Goal: Task Accomplishment & Management: Manage account settings

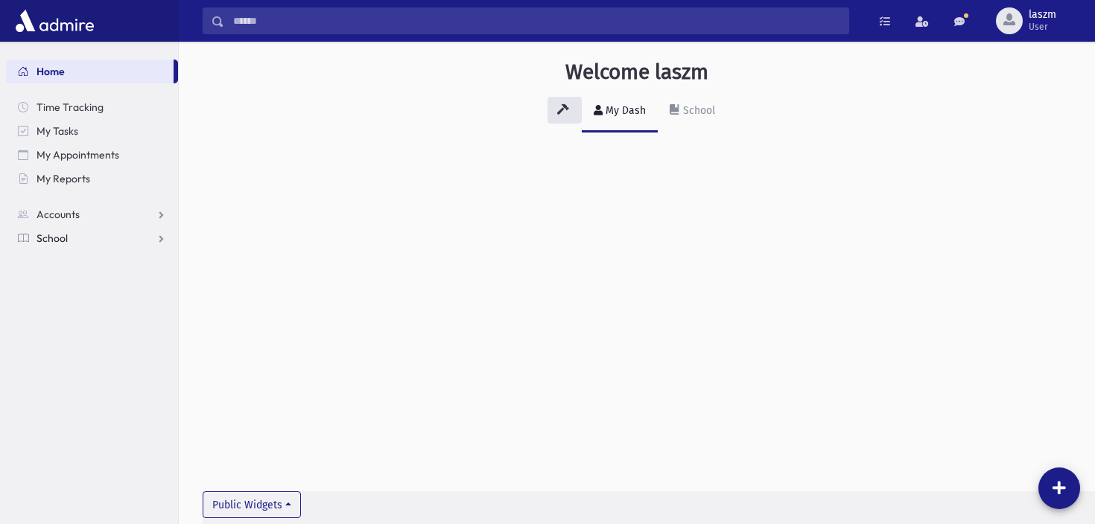
click at [95, 235] on link "School" at bounding box center [92, 238] width 172 height 24
click at [86, 307] on span "Infractions" at bounding box center [70, 309] width 51 height 13
click at [73, 337] on span "Entry" at bounding box center [69, 333] width 25 height 13
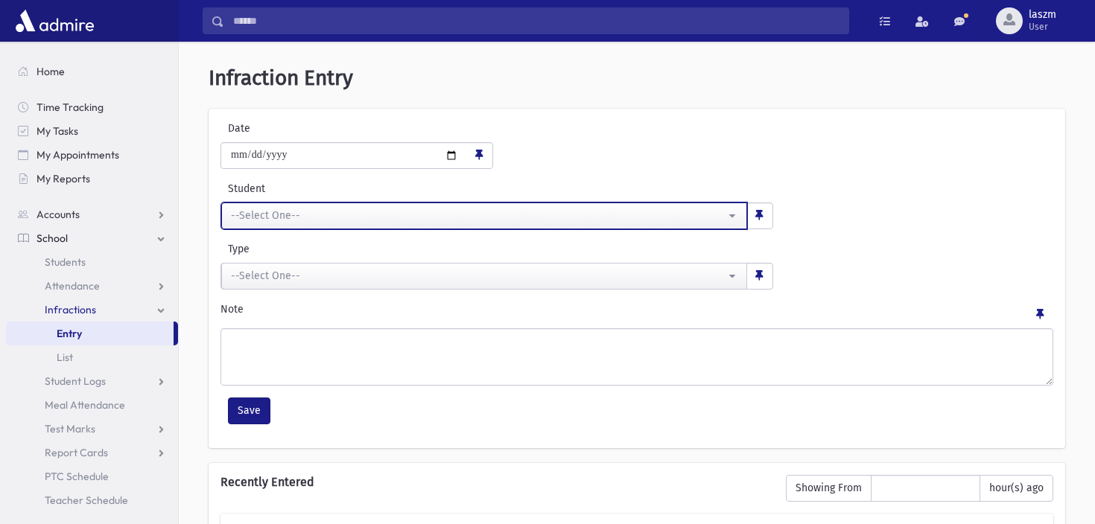
click at [248, 211] on div "--Select One--" at bounding box center [478, 216] width 494 height 16
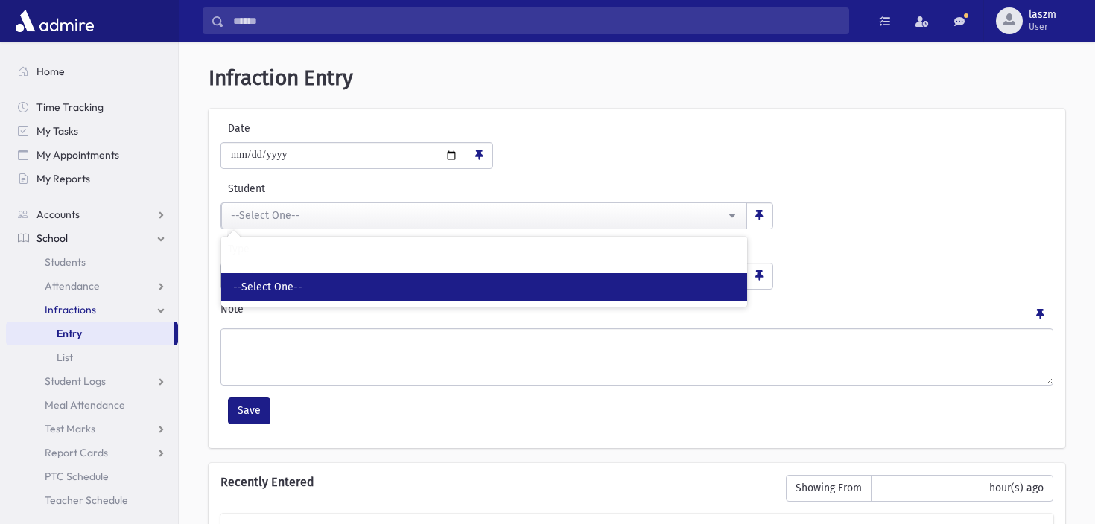
click at [293, 292] on span "--Select One--" at bounding box center [267, 287] width 69 height 15
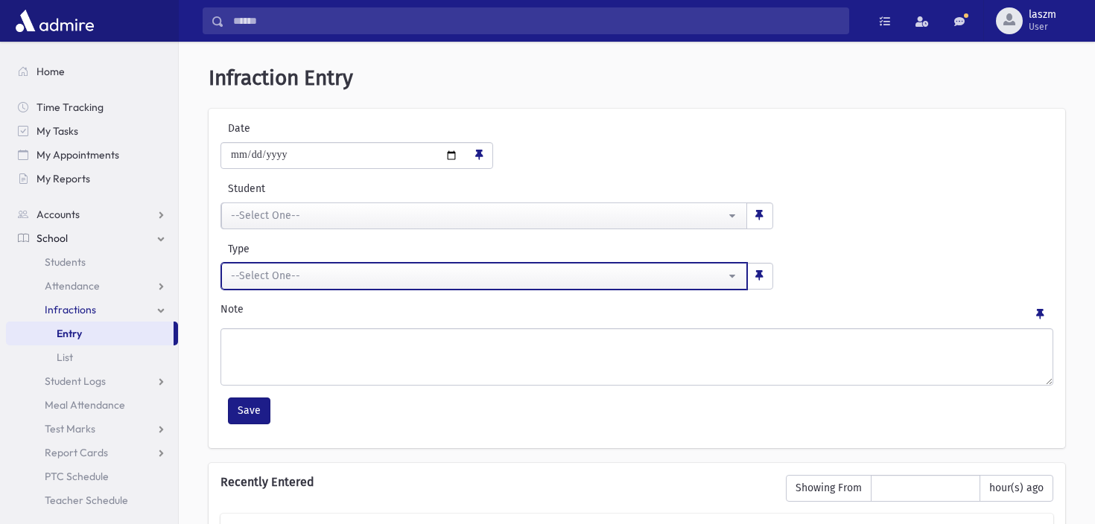
click at [318, 276] on div "--Select One--" at bounding box center [478, 276] width 494 height 16
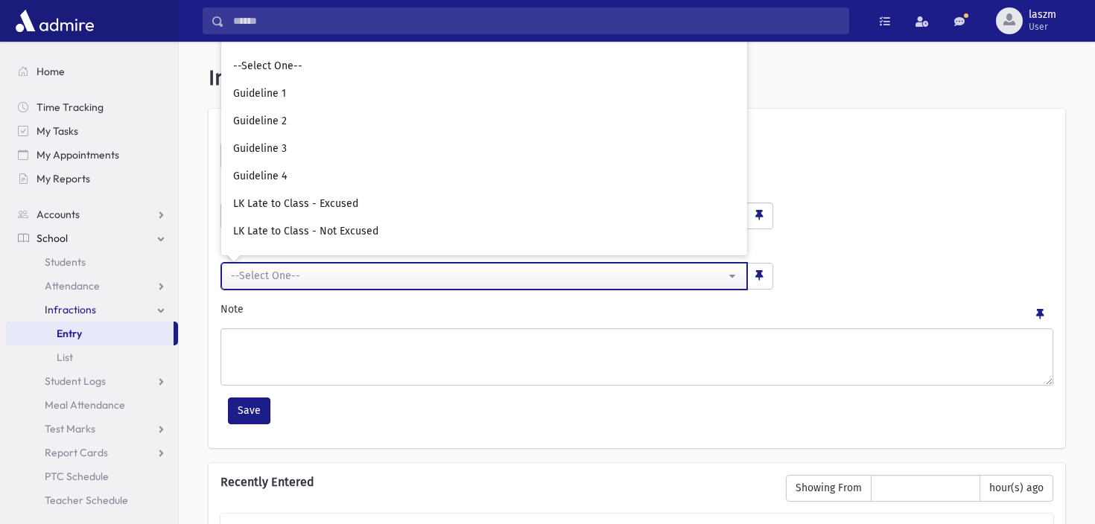
click at [318, 276] on div "--Select One--" at bounding box center [478, 276] width 494 height 16
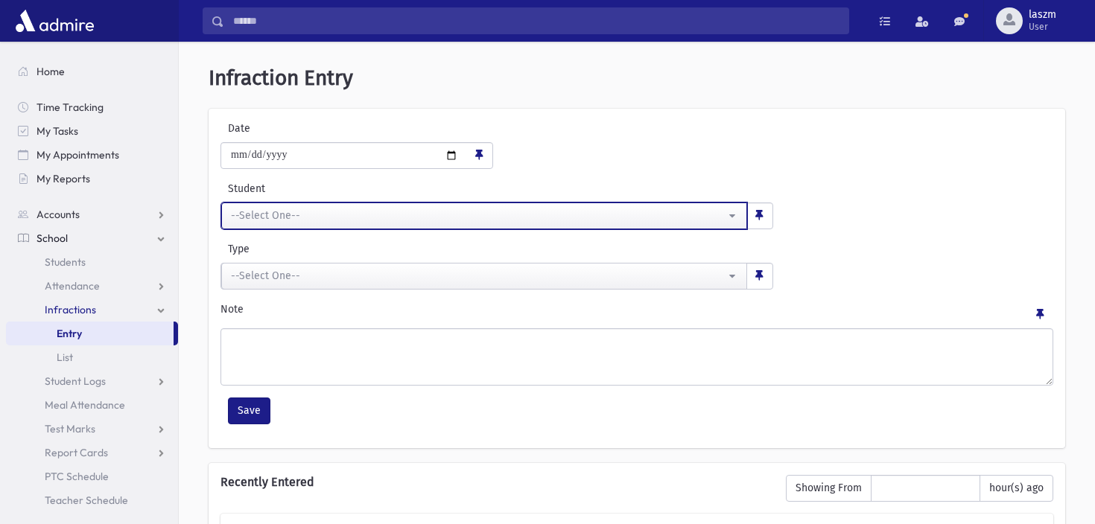
click at [732, 219] on button "--Select One--" at bounding box center [484, 216] width 526 height 27
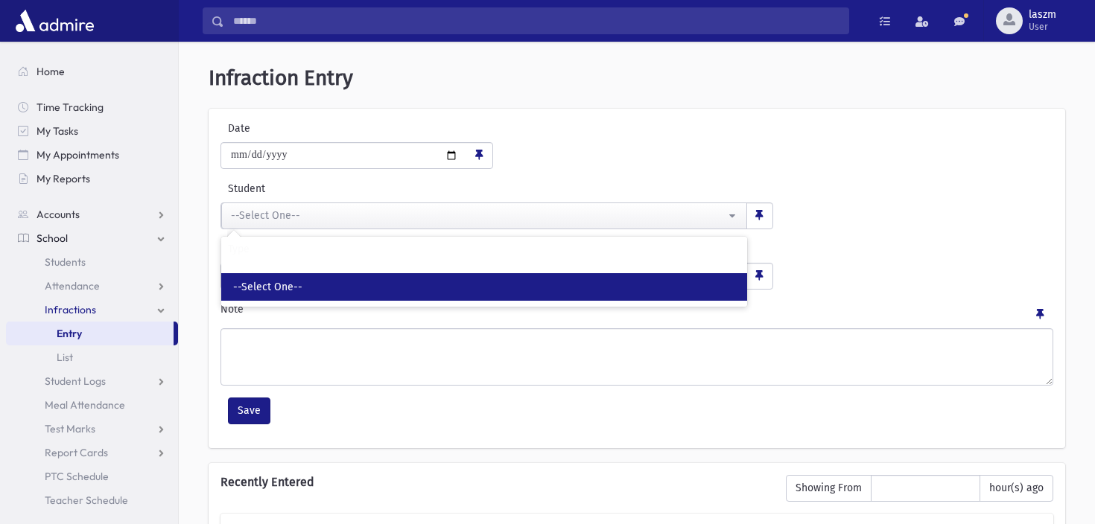
click at [718, 178] on div "**********" at bounding box center [636, 279] width 856 height 340
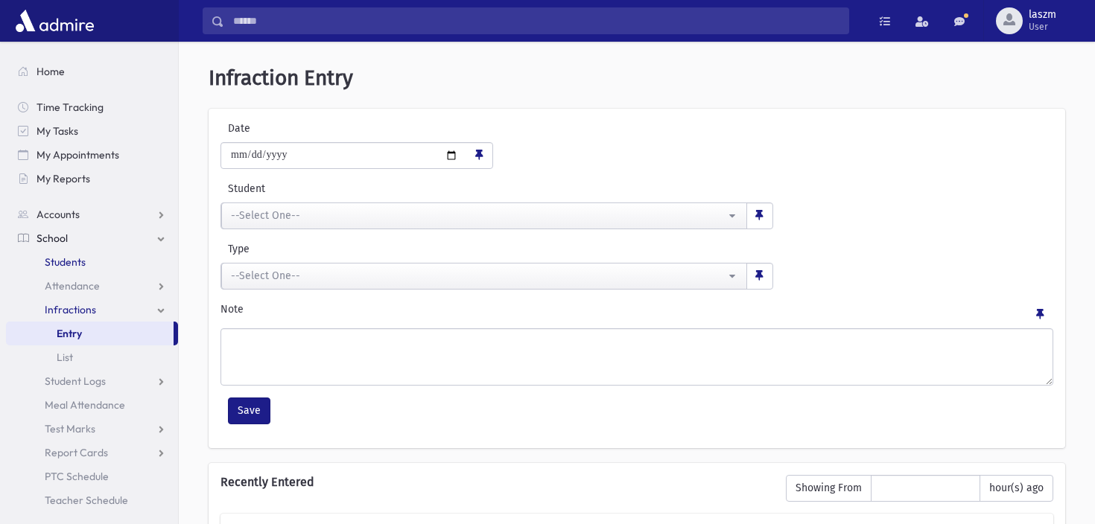
click at [68, 261] on span "Students" at bounding box center [65, 261] width 41 height 13
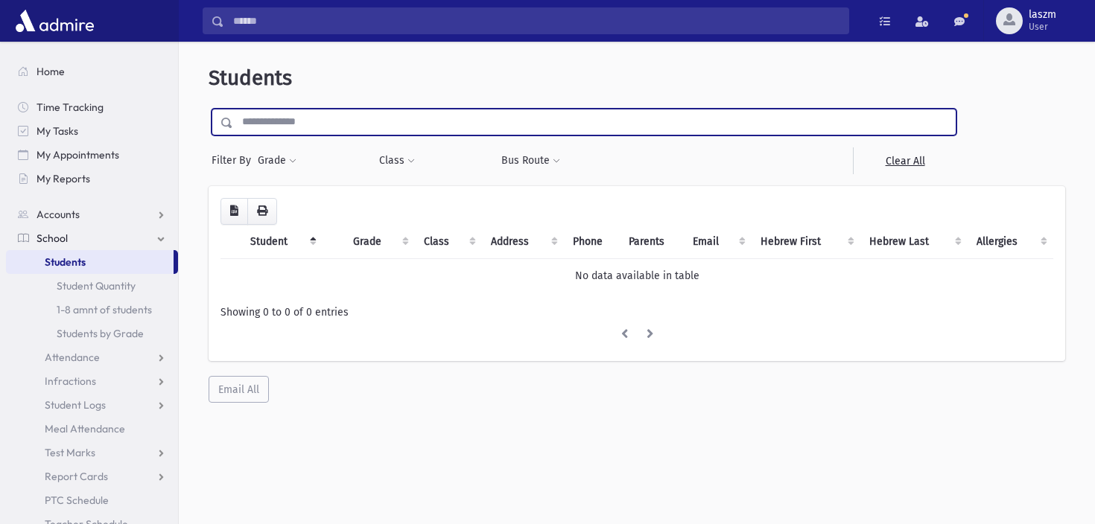
click at [342, 128] on input "text" at bounding box center [594, 122] width 722 height 27
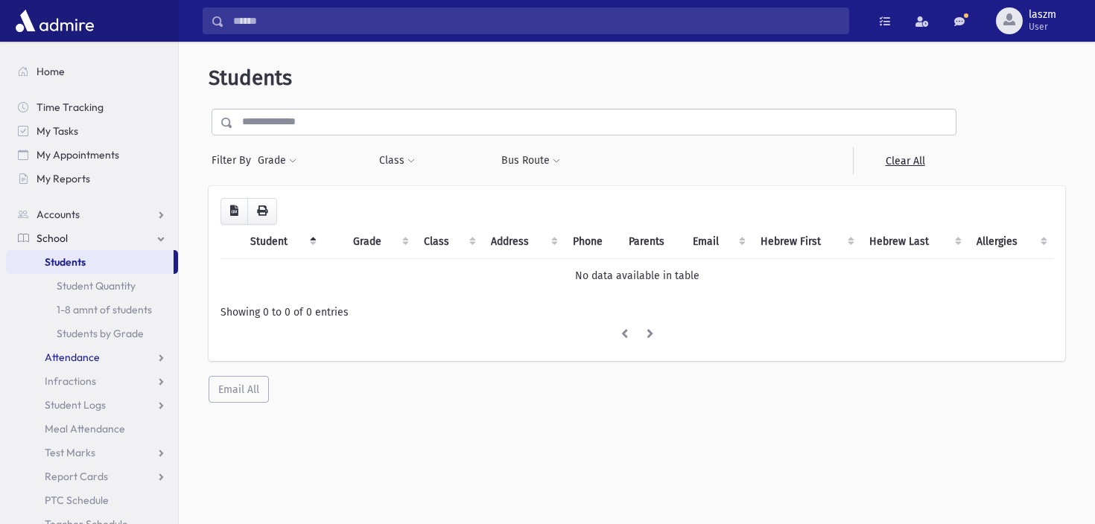
click at [96, 354] on span "Attendance" at bounding box center [72, 357] width 55 height 13
click at [78, 381] on span "Entry" at bounding box center [69, 381] width 25 height 13
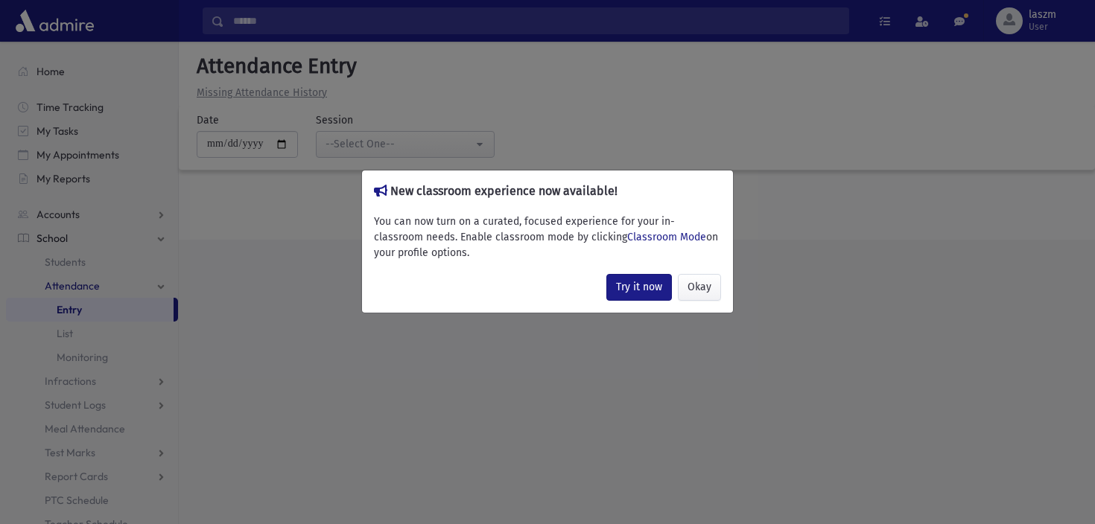
drag, startPoint x: 509, startPoint y: 253, endPoint x: 560, endPoint y: 203, distance: 71.1
click at [560, 203] on div "New classroom experience now available! You can now turn on a curated, focused …" at bounding box center [547, 242] width 372 height 144
click at [541, 259] on div "You can now turn on a curated, focused experience for your in-classroom needs. …" at bounding box center [547, 237] width 347 height 47
click at [694, 292] on button "Okay" at bounding box center [699, 287] width 43 height 27
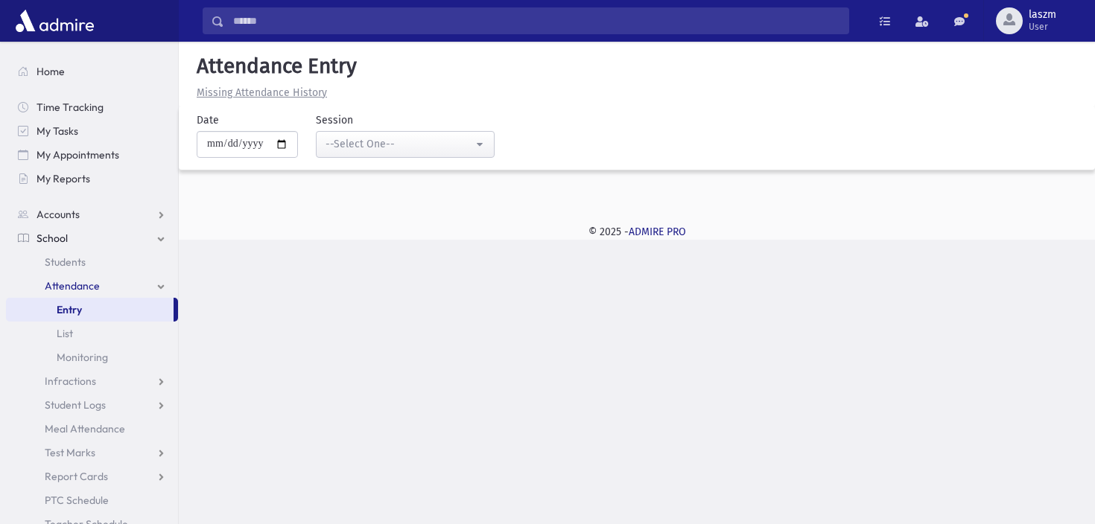
click at [145, 287] on link "Attendance" at bounding box center [92, 286] width 172 height 24
click at [71, 319] on link "Infractions" at bounding box center [92, 310] width 172 height 24
click at [72, 355] on span "List" at bounding box center [65, 357] width 16 height 13
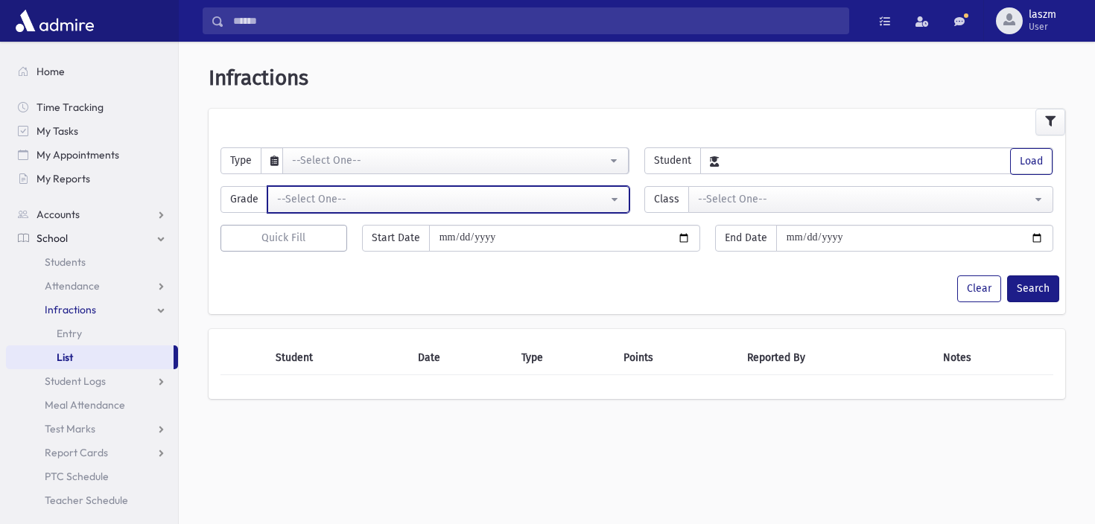
click at [361, 208] on button "--Select One--" at bounding box center [448, 199] width 362 height 27
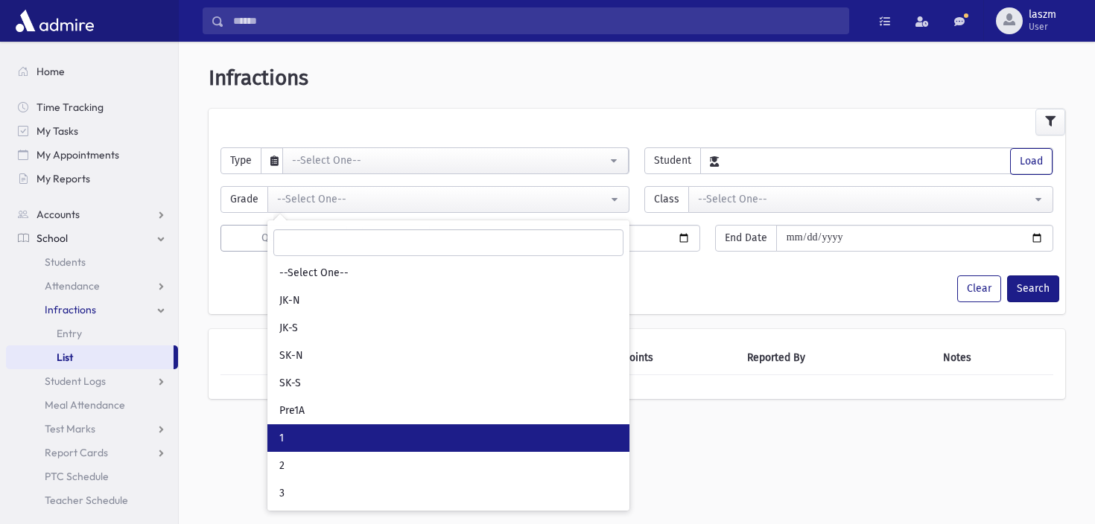
click at [353, 428] on link "1" at bounding box center [448, 438] width 362 height 28
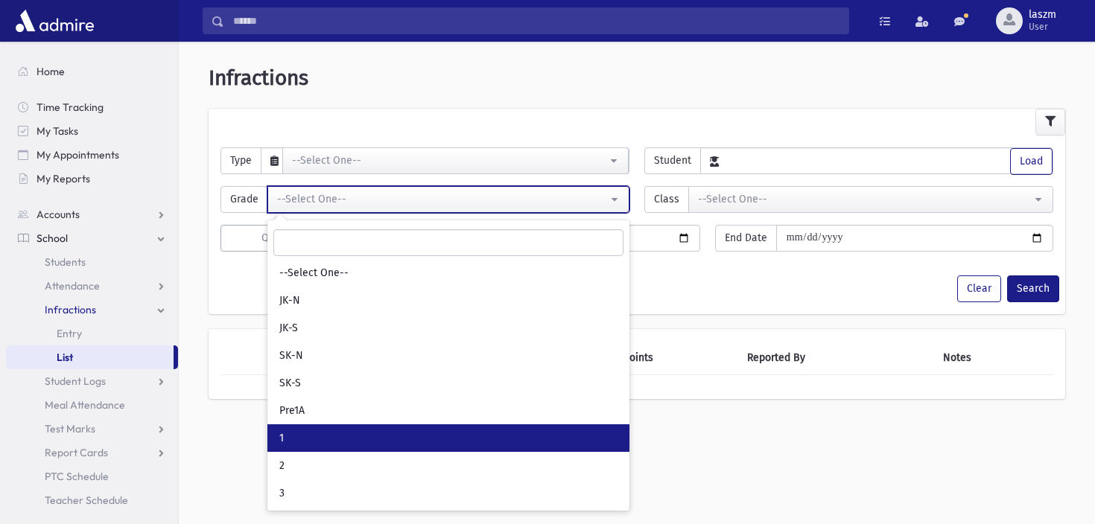
select select "*"
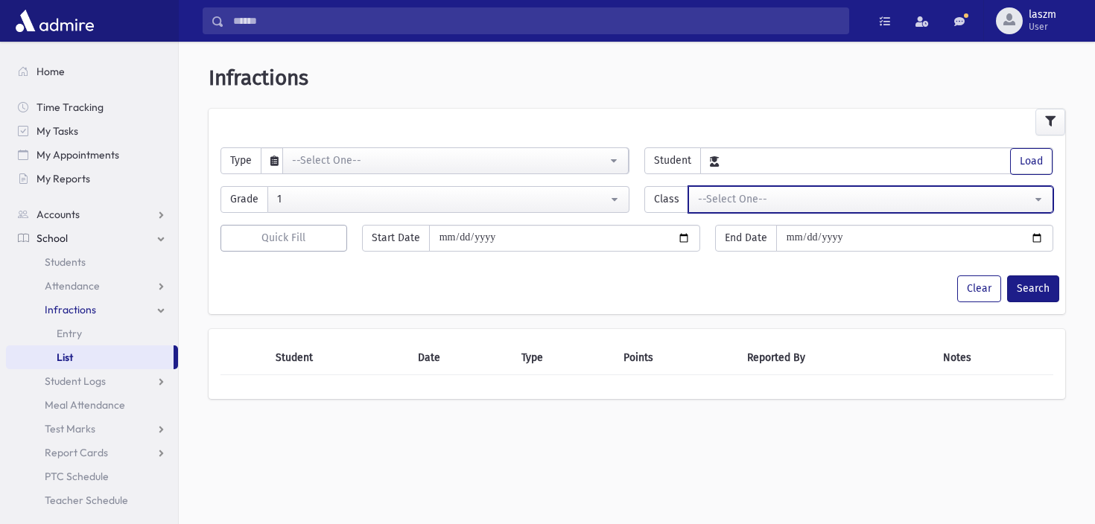
click at [746, 209] on button "--Select One--" at bounding box center [870, 199] width 365 height 27
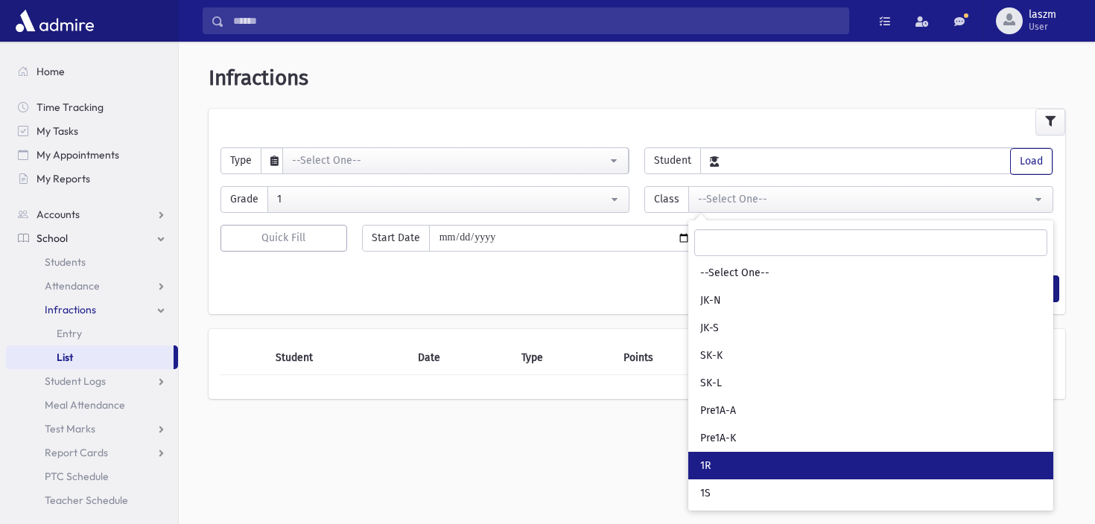
click at [737, 470] on link "1R" at bounding box center [870, 466] width 365 height 28
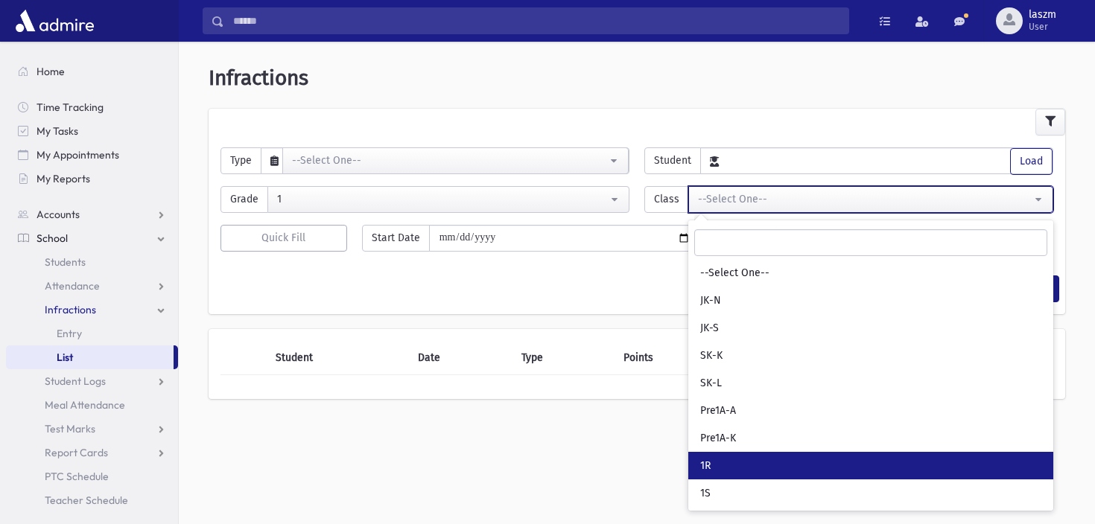
select select "*"
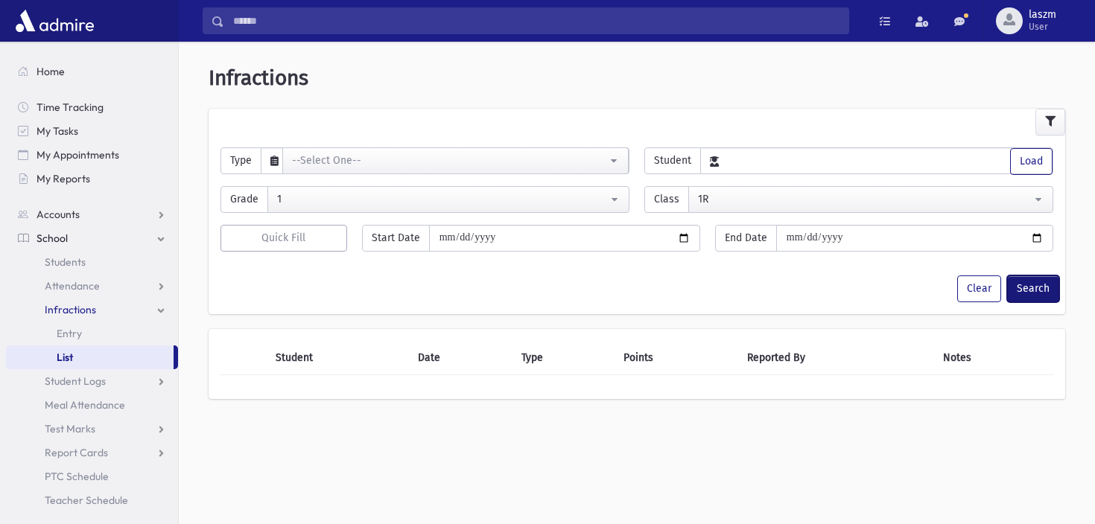
click at [1042, 282] on button "Search" at bounding box center [1033, 289] width 52 height 27
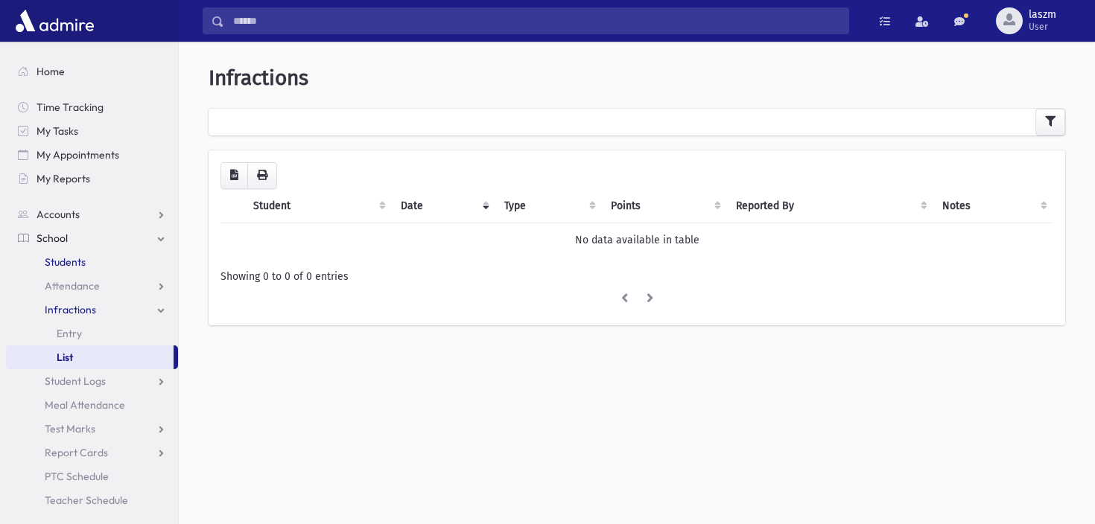
click at [79, 270] on link "Students" at bounding box center [92, 262] width 172 height 24
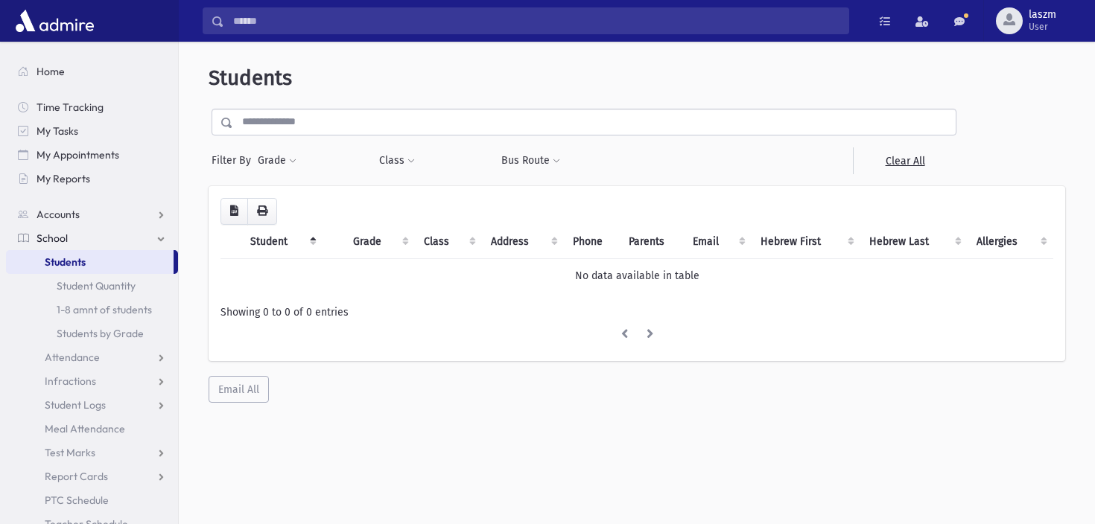
click at [157, 240] on link "School" at bounding box center [92, 238] width 172 height 24
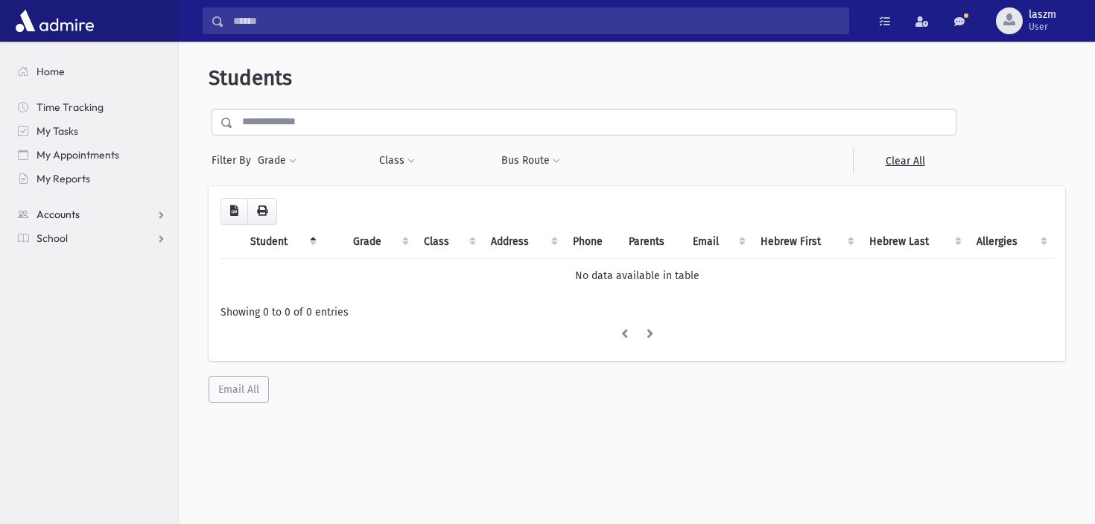
click at [157, 211] on link "Accounts" at bounding box center [92, 215] width 172 height 24
click at [89, 256] on span "Contact Logs" at bounding box center [76, 261] width 63 height 13
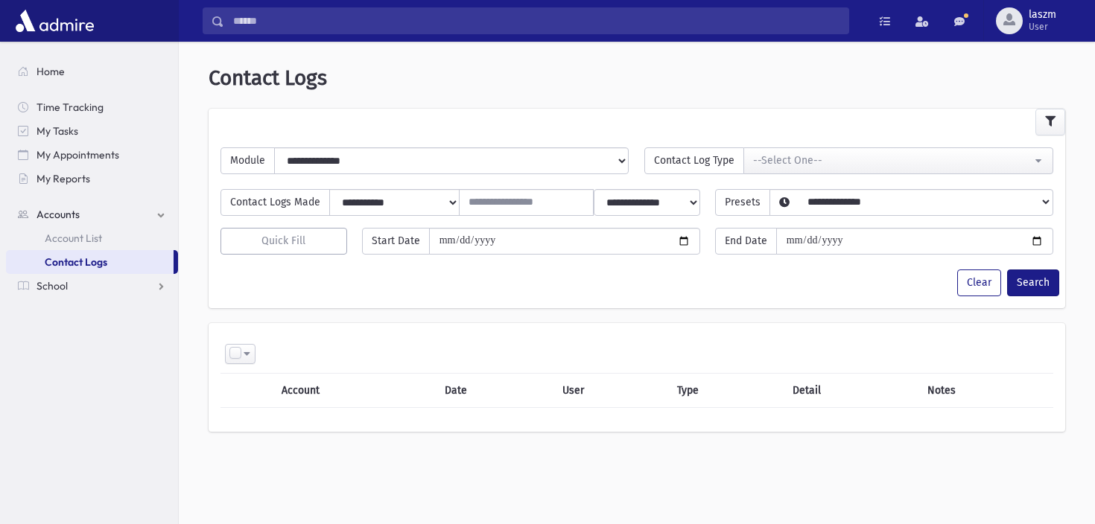
click at [60, 219] on span "Accounts" at bounding box center [57, 214] width 43 height 13
click at [55, 74] on span "Home" at bounding box center [50, 71] width 28 height 13
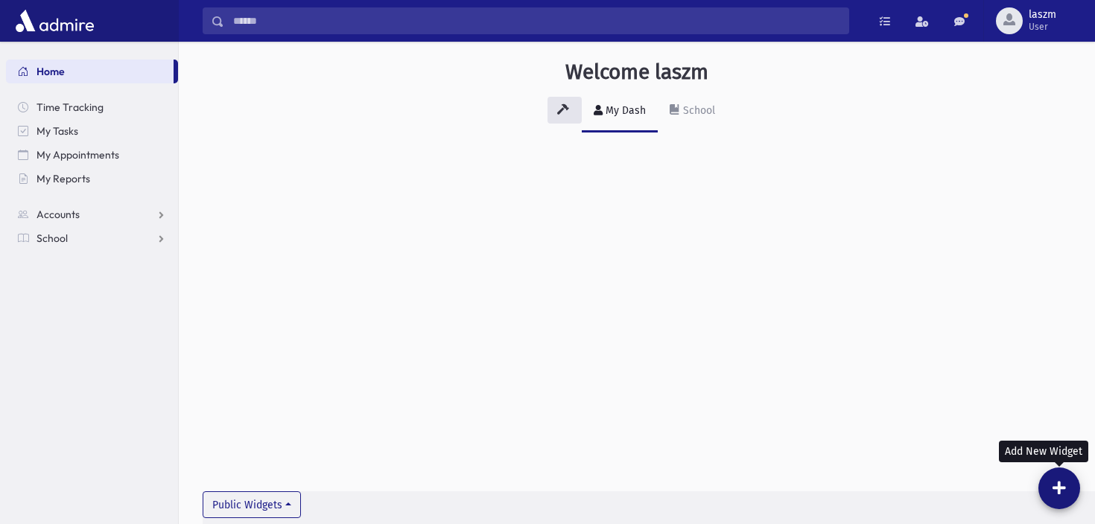
click at [1050, 488] on button at bounding box center [1059, 489] width 42 height 42
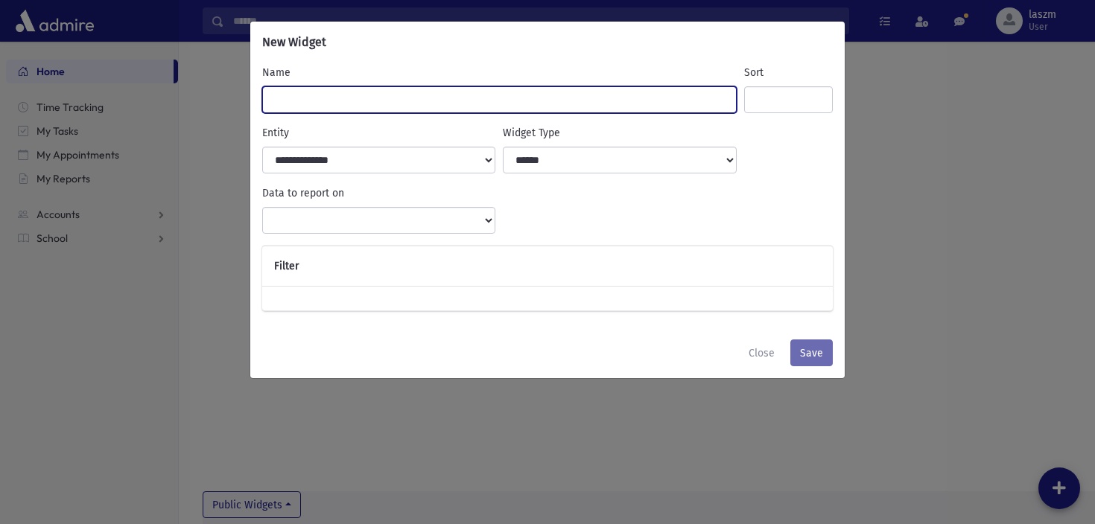
click at [383, 108] on input "Name" at bounding box center [499, 99] width 474 height 27
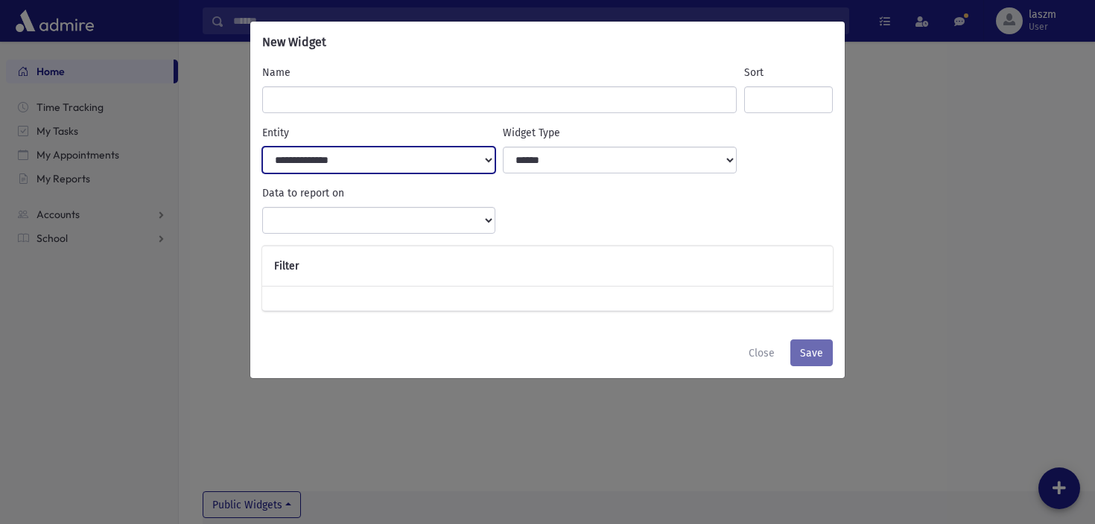
click at [359, 162] on select "**********" at bounding box center [378, 160] width 233 height 27
select select "***"
click at [262, 147] on select "**********" at bounding box center [378, 160] width 233 height 27
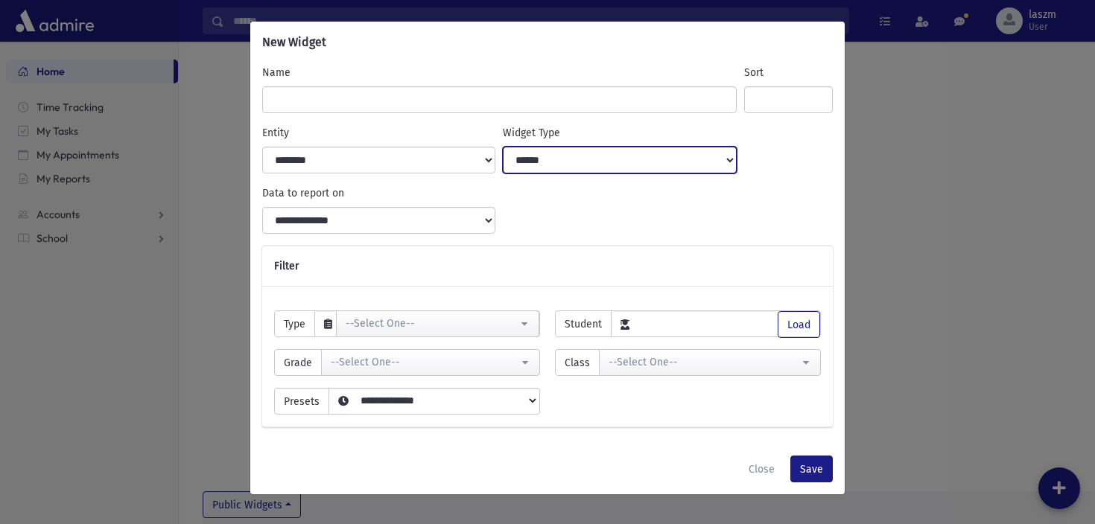
click at [561, 170] on select "**********" at bounding box center [619, 160] width 233 height 27
click at [503, 147] on select "**********" at bounding box center [619, 160] width 233 height 27
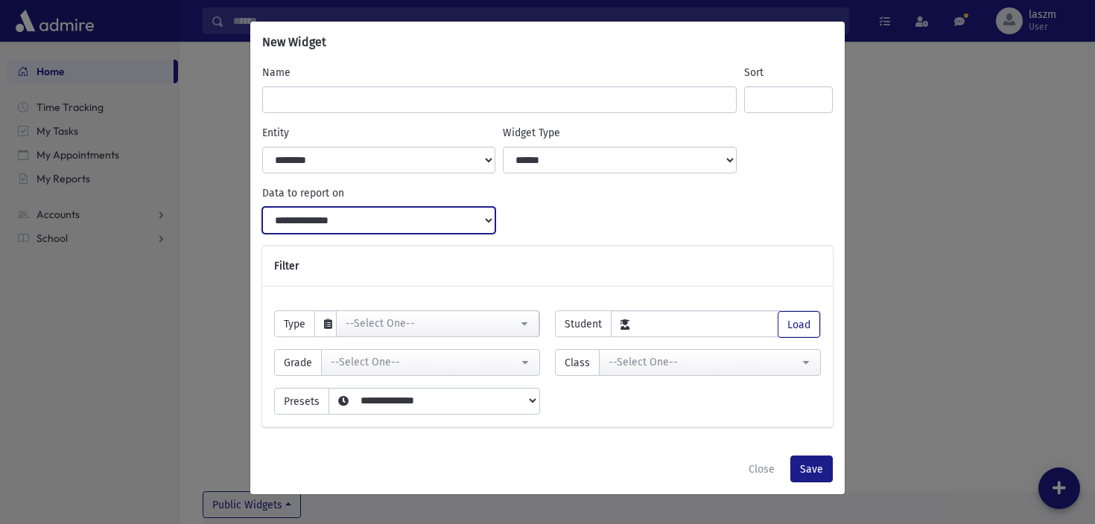
click at [283, 212] on select "**********" at bounding box center [378, 220] width 233 height 27
select select "*****"
click at [262, 207] on select "**********" at bounding box center [378, 220] width 233 height 27
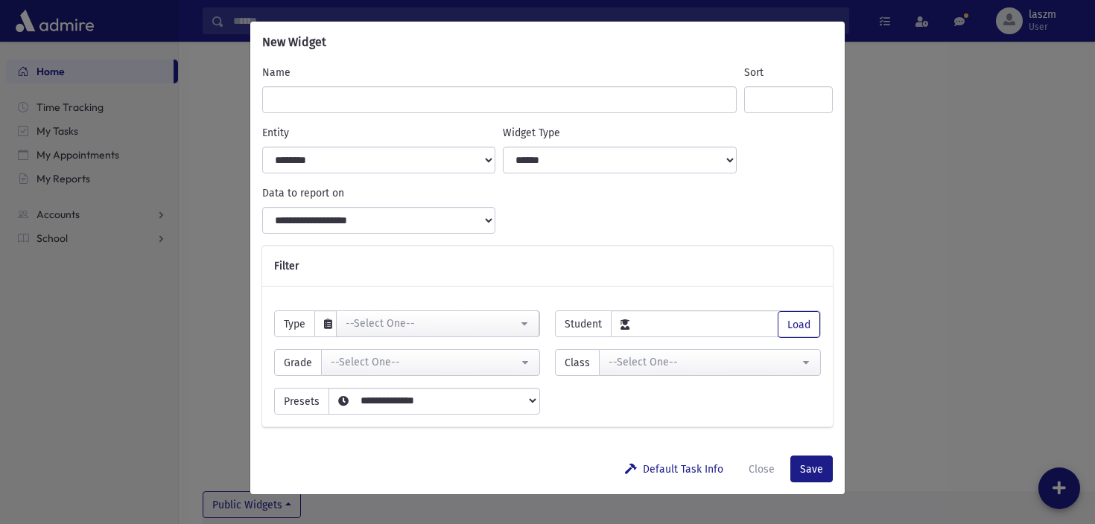
click at [704, 232] on div "**********" at bounding box center [547, 209] width 578 height 48
click at [422, 313] on button "--Select One--" at bounding box center [437, 324] width 203 height 27
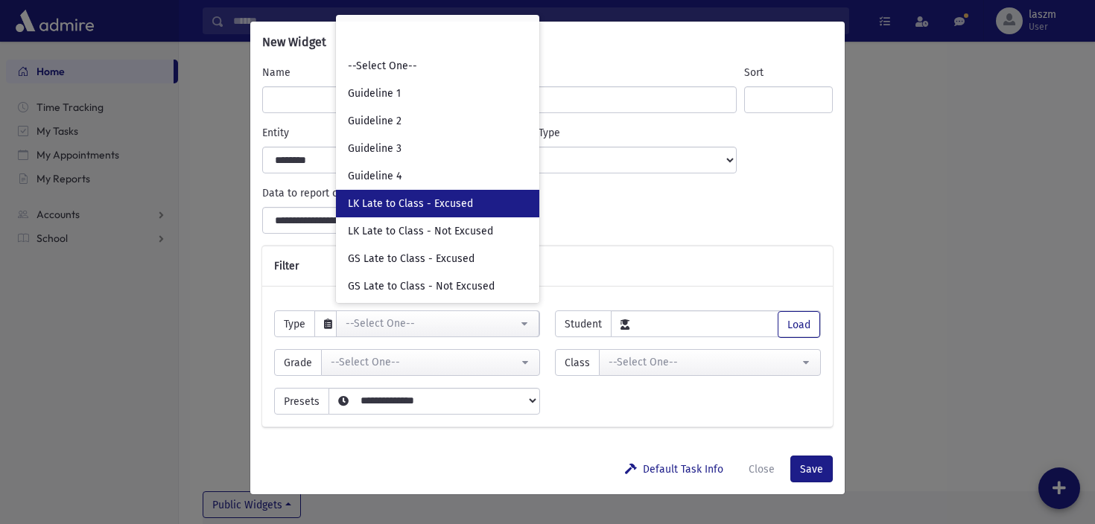
scroll to position [113, 0]
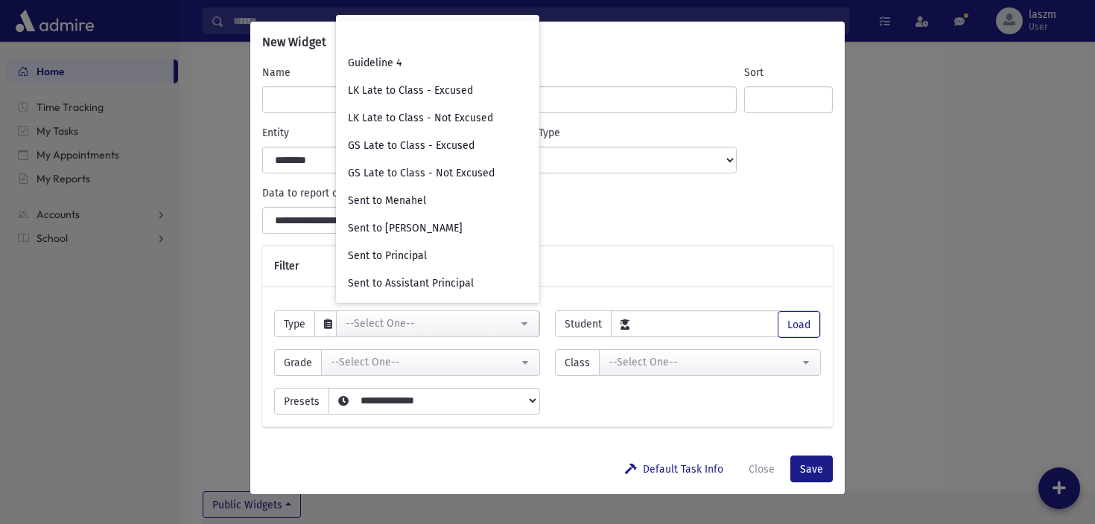
click at [641, 265] on div "Filter" at bounding box center [547, 266] width 570 height 40
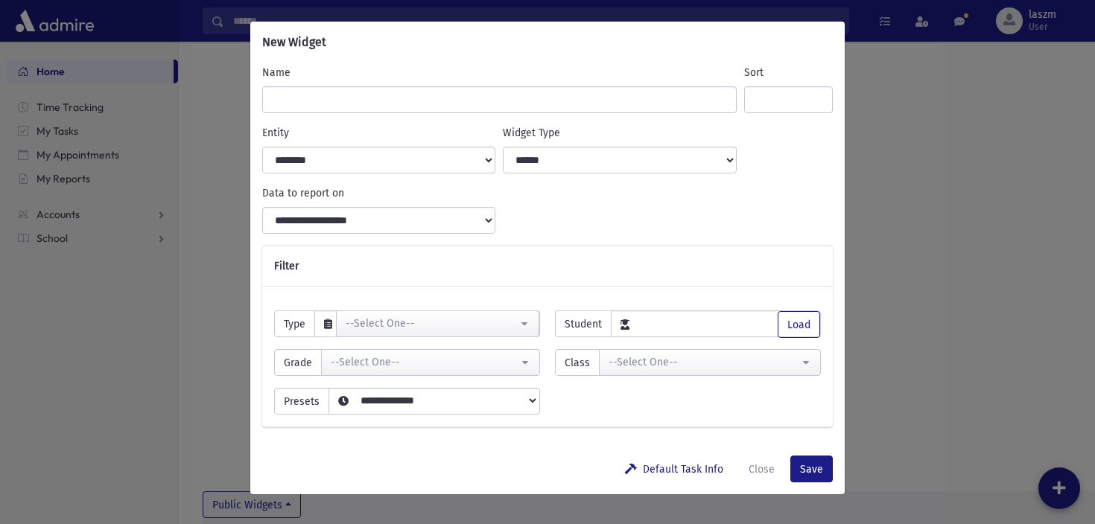
click at [321, 320] on span at bounding box center [324, 323] width 18 height 25
click at [377, 320] on div "--Select One--" at bounding box center [432, 324] width 172 height 16
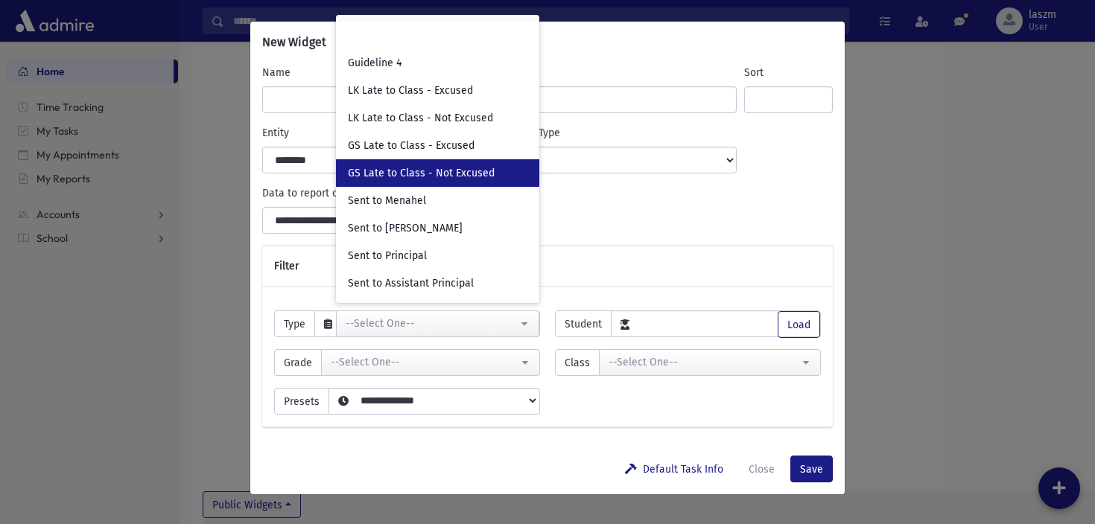
click at [436, 166] on span "GS Late to Class - Not Excused" at bounding box center [421, 173] width 147 height 15
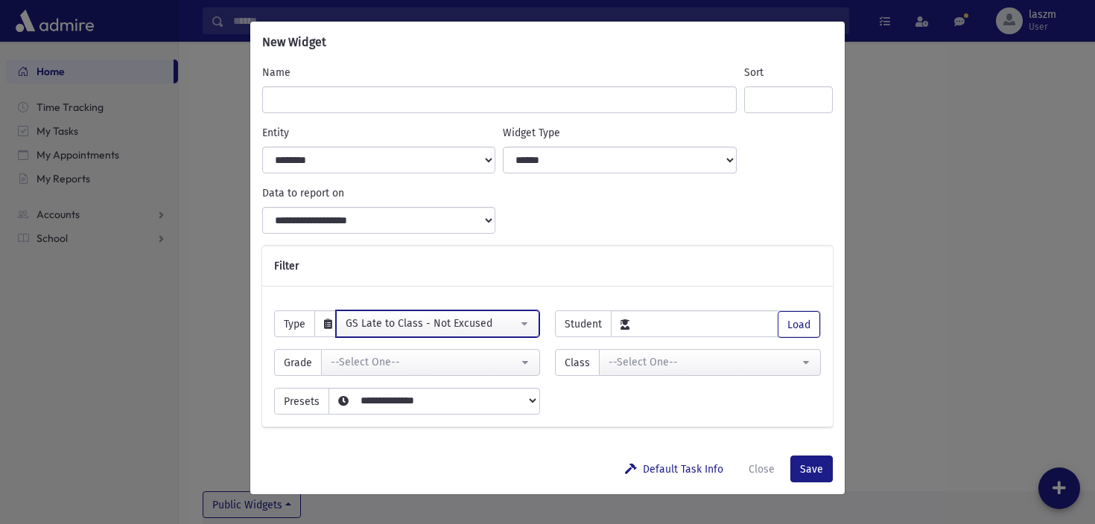
click at [462, 322] on div "GS Late to Class - Not Excused" at bounding box center [432, 324] width 172 height 16
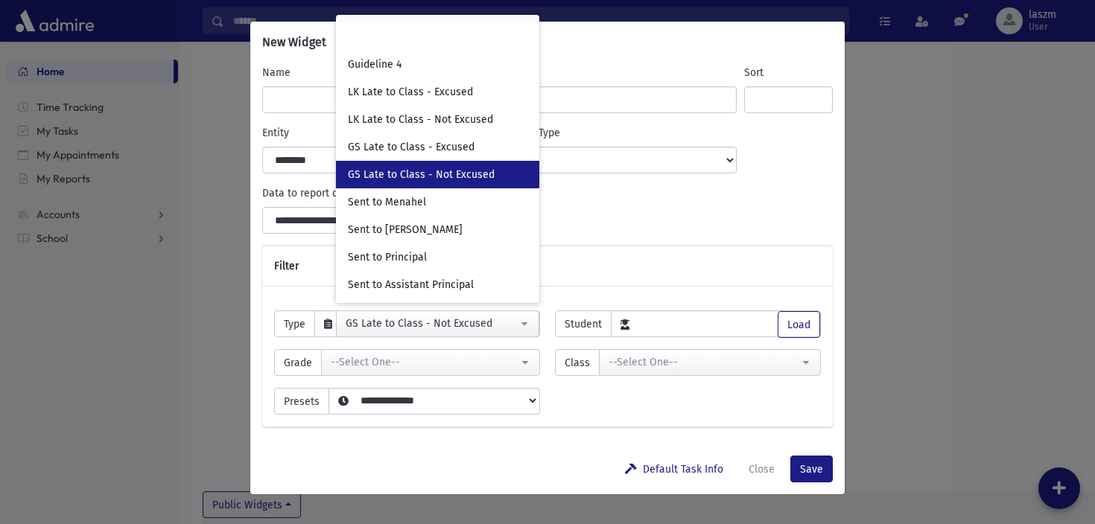
click at [413, 45] on input "Search" at bounding box center [437, 36] width 191 height 25
click at [387, 36] on input "Search" at bounding box center [437, 36] width 191 height 25
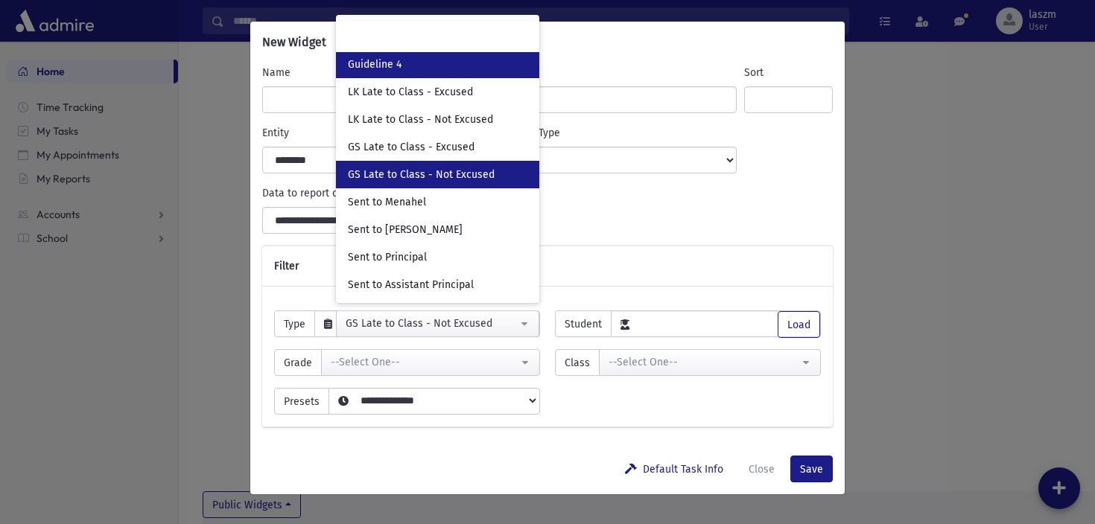
click at [387, 54] on link "Guideline 4" at bounding box center [437, 65] width 203 height 28
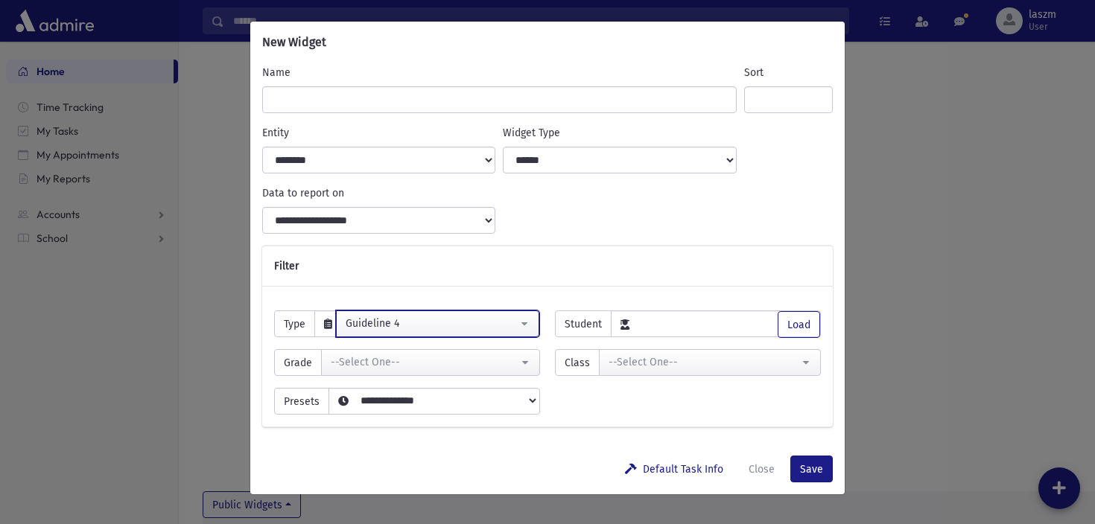
click at [370, 316] on div "Guideline 4" at bounding box center [432, 324] width 172 height 16
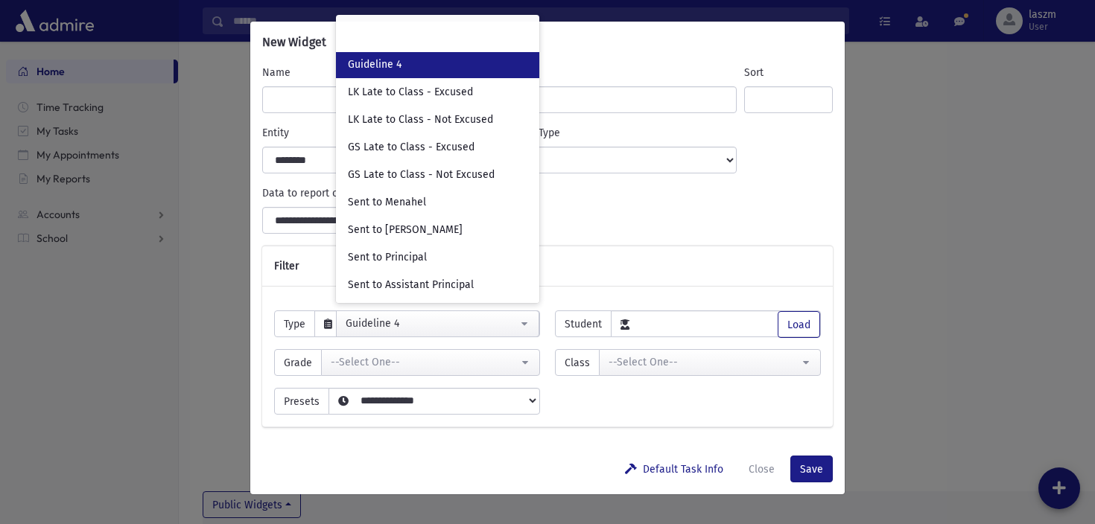
scroll to position [1, 0]
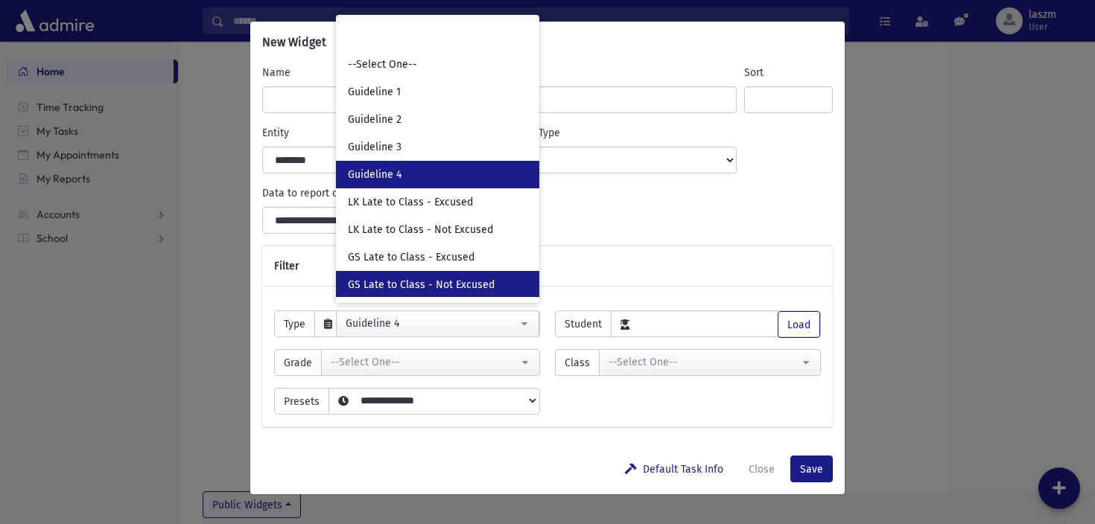
click at [391, 291] on span "GS Late to Class - Not Excused" at bounding box center [421, 285] width 147 height 15
select select "**"
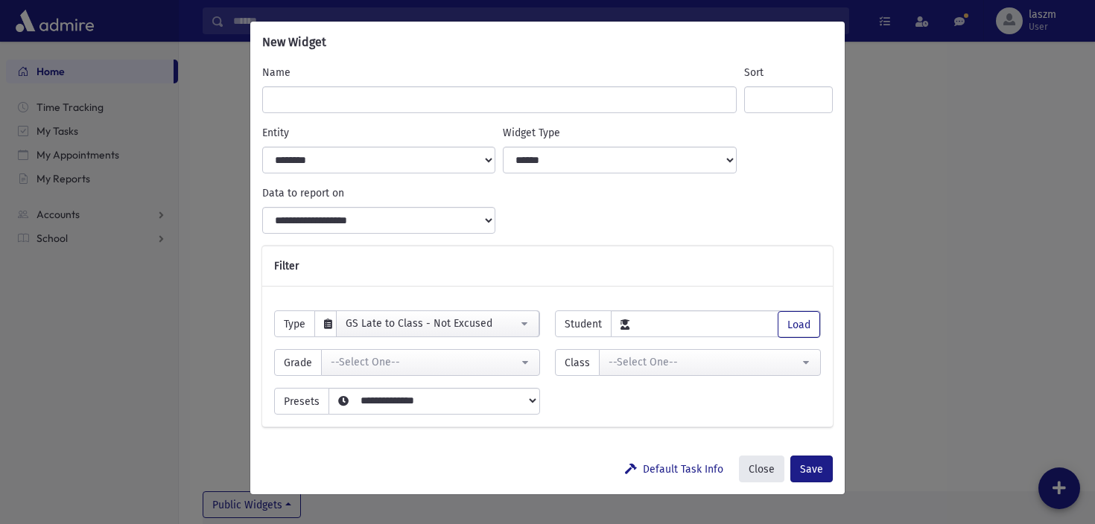
click at [771, 472] on button "Close" at bounding box center [761, 469] width 45 height 27
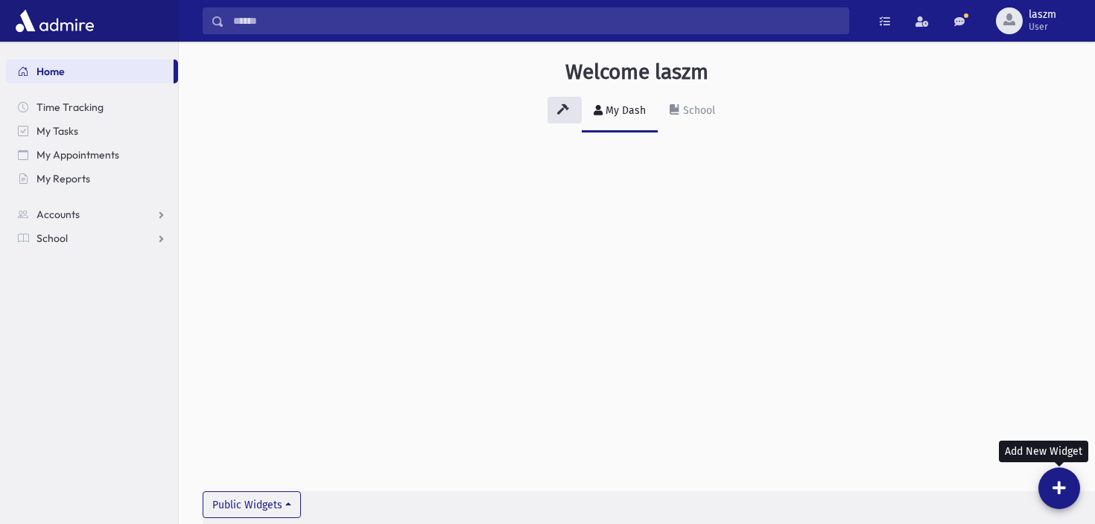
click at [526, 228] on div "Welcome laszm My Dash School Public Widgets New Widget Name Sort Entity *****" at bounding box center [637, 283] width 916 height 483
click at [706, 111] on div "School" at bounding box center [697, 110] width 35 height 13
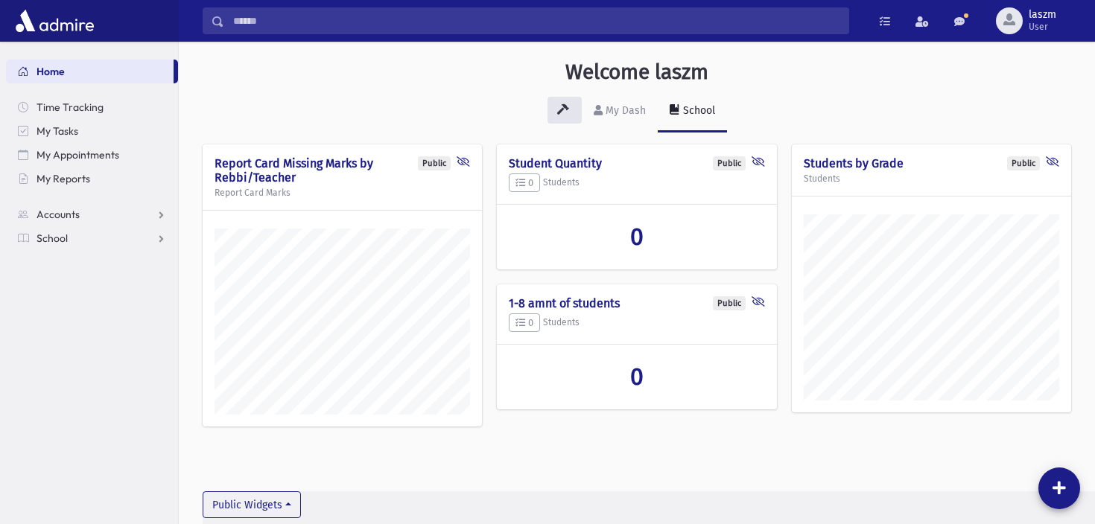
scroll to position [516, 916]
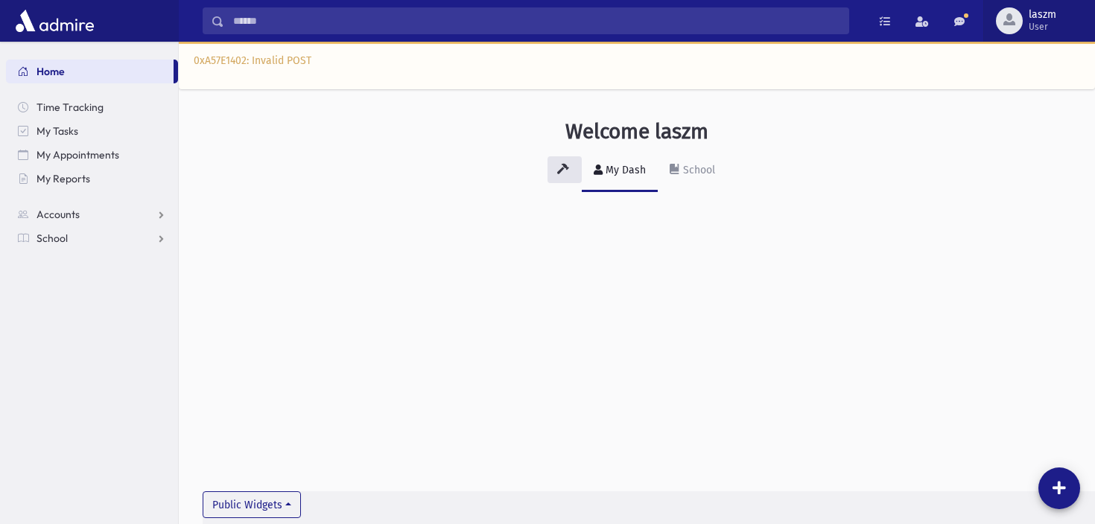
click at [1007, 25] on span "button" at bounding box center [1009, 19] width 12 height 12
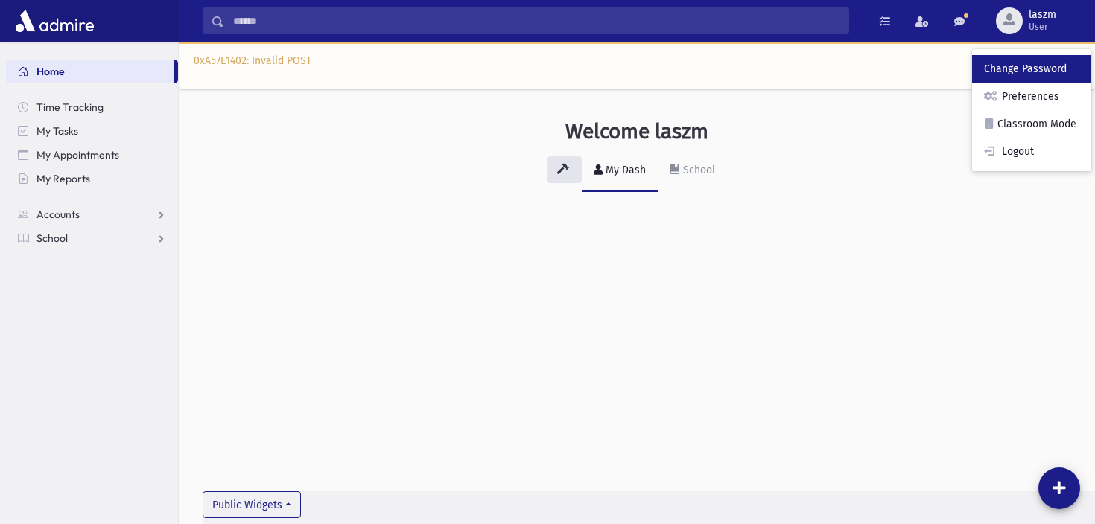
click at [1017, 75] on link "Change Password" at bounding box center [1031, 69] width 119 height 28
